Goal: Task Accomplishment & Management: Use online tool/utility

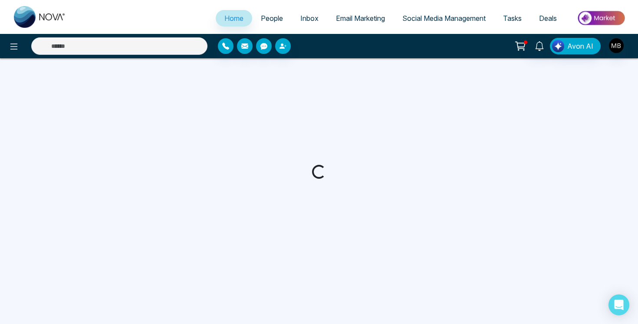
select select "*"
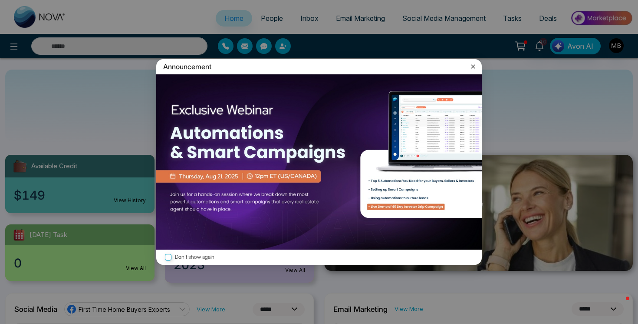
click at [474, 66] on icon at bounding box center [473, 66] width 9 height 9
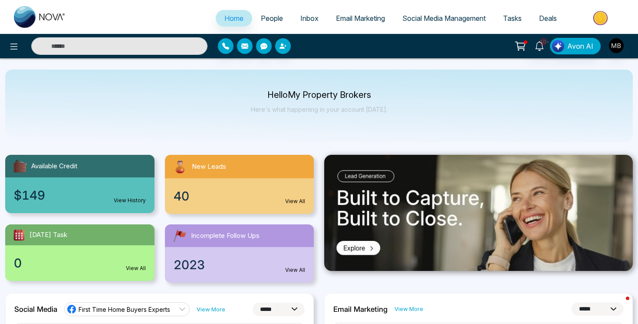
click at [121, 44] on input "text" at bounding box center [119, 45] width 176 height 17
click at [268, 17] on span "People" at bounding box center [272, 18] width 22 height 9
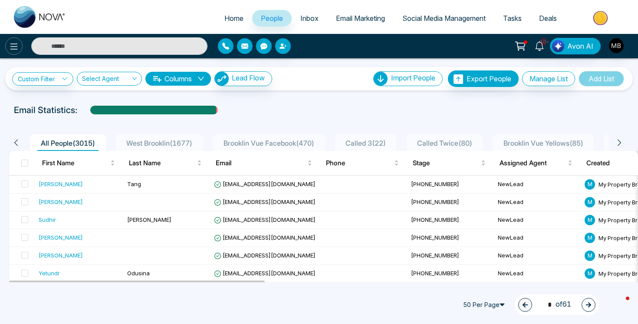
click at [14, 47] on icon at bounding box center [14, 46] width 10 height 10
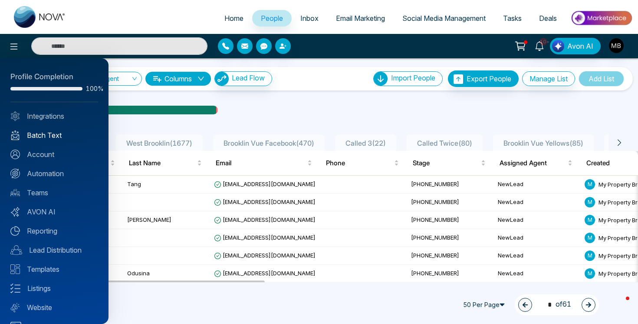
click at [38, 134] on link "Batch Text" at bounding box center [54, 135] width 88 height 10
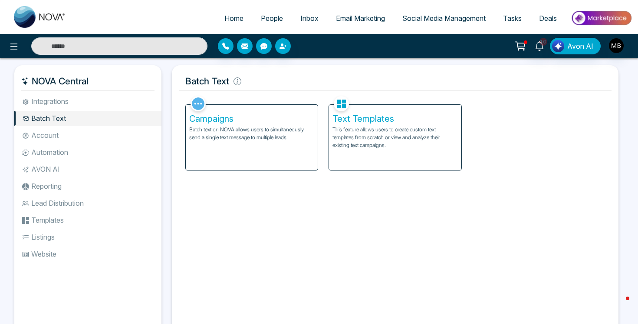
click at [370, 118] on h5 "Text Templates" at bounding box center [395, 118] width 125 height 10
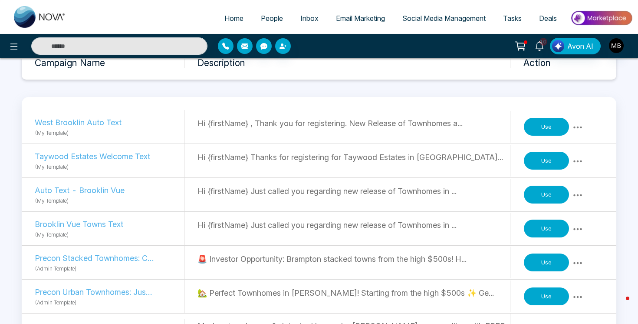
scroll to position [66, 0]
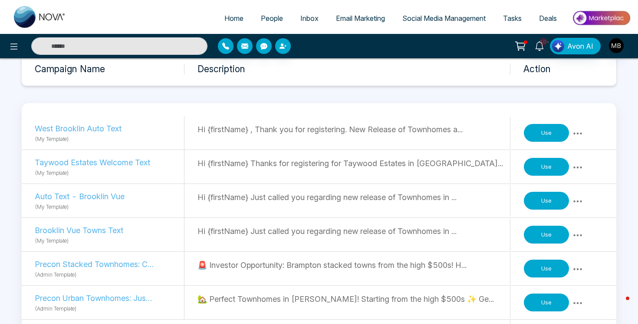
click at [552, 132] on button "Use" at bounding box center [546, 133] width 45 height 18
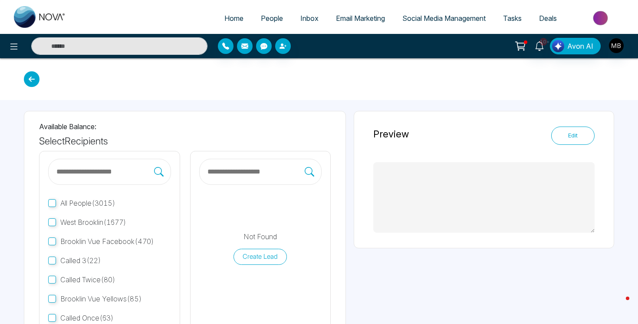
type textarea "**********"
